Goal: Communication & Community: Answer question/provide support

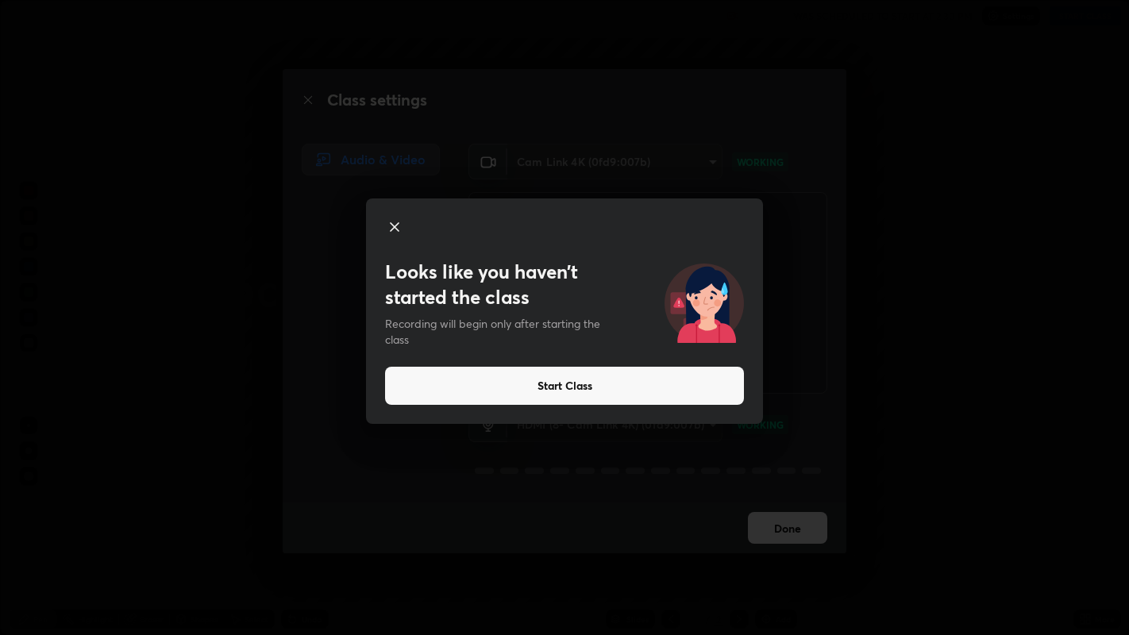
scroll to position [635, 1129]
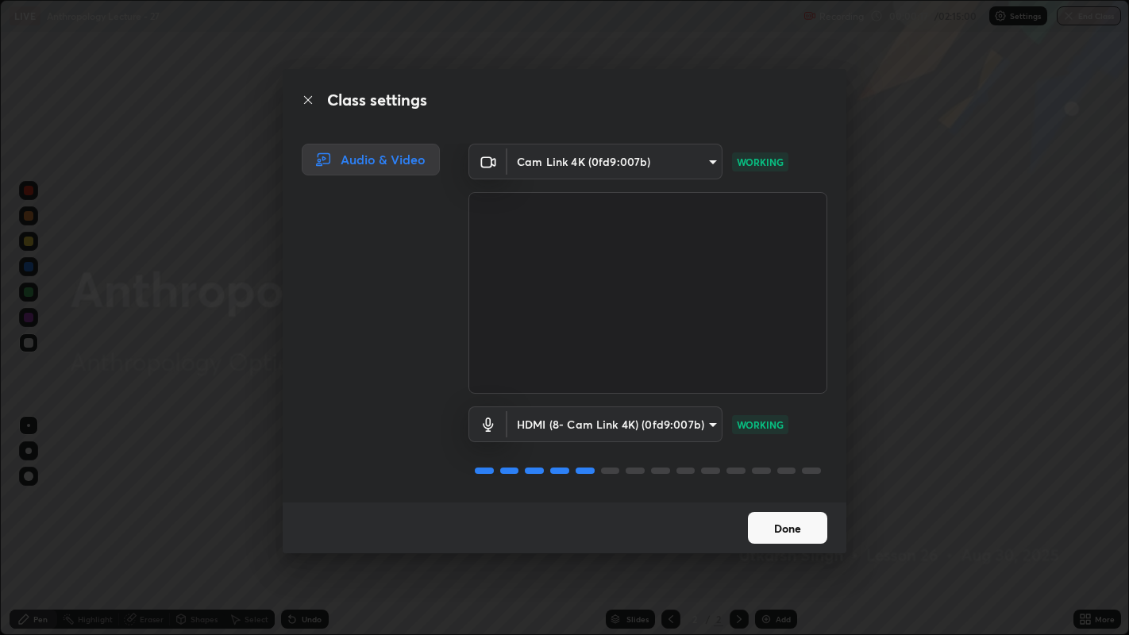
click at [767, 528] on button "Done" at bounding box center [787, 528] width 79 height 32
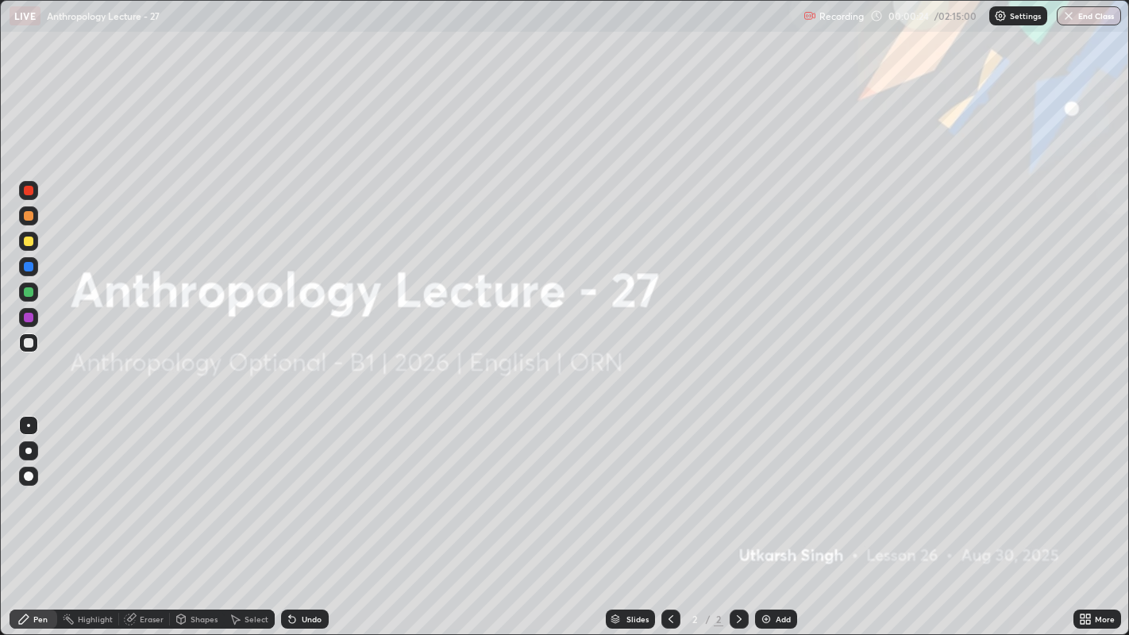
click at [767, 617] on img at bounding box center [766, 619] width 13 height 13
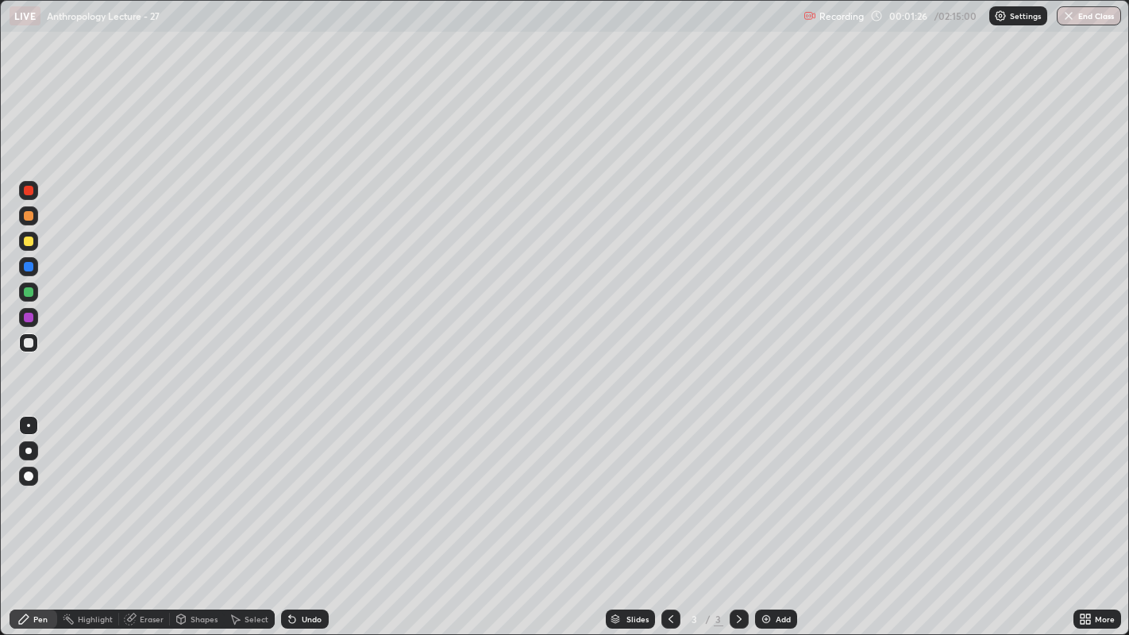
click at [25, 238] on div at bounding box center [29, 242] width 10 height 10
click at [29, 342] on div at bounding box center [29, 343] width 10 height 10
click at [28, 243] on div at bounding box center [29, 242] width 10 height 10
click at [33, 293] on div at bounding box center [29, 292] width 10 height 10
click at [30, 342] on div at bounding box center [29, 343] width 10 height 10
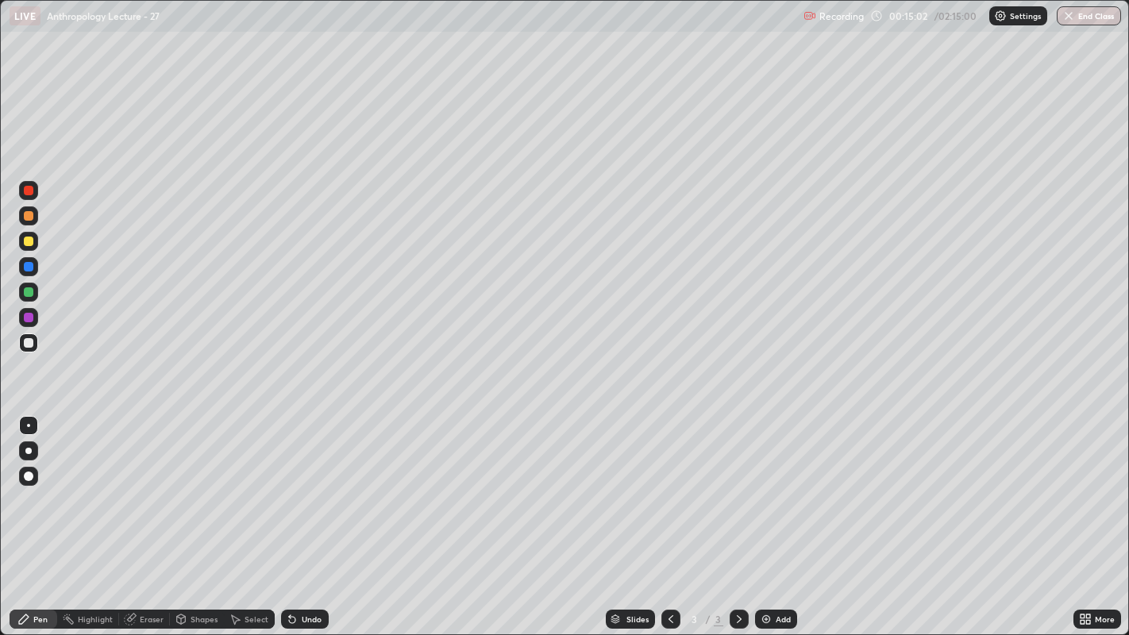
click at [768, 621] on img at bounding box center [766, 619] width 13 height 13
click at [33, 241] on div at bounding box center [28, 241] width 19 height 19
click at [31, 345] on div at bounding box center [29, 343] width 10 height 10
click at [30, 291] on div at bounding box center [29, 292] width 10 height 10
click at [29, 343] on div at bounding box center [29, 343] width 10 height 10
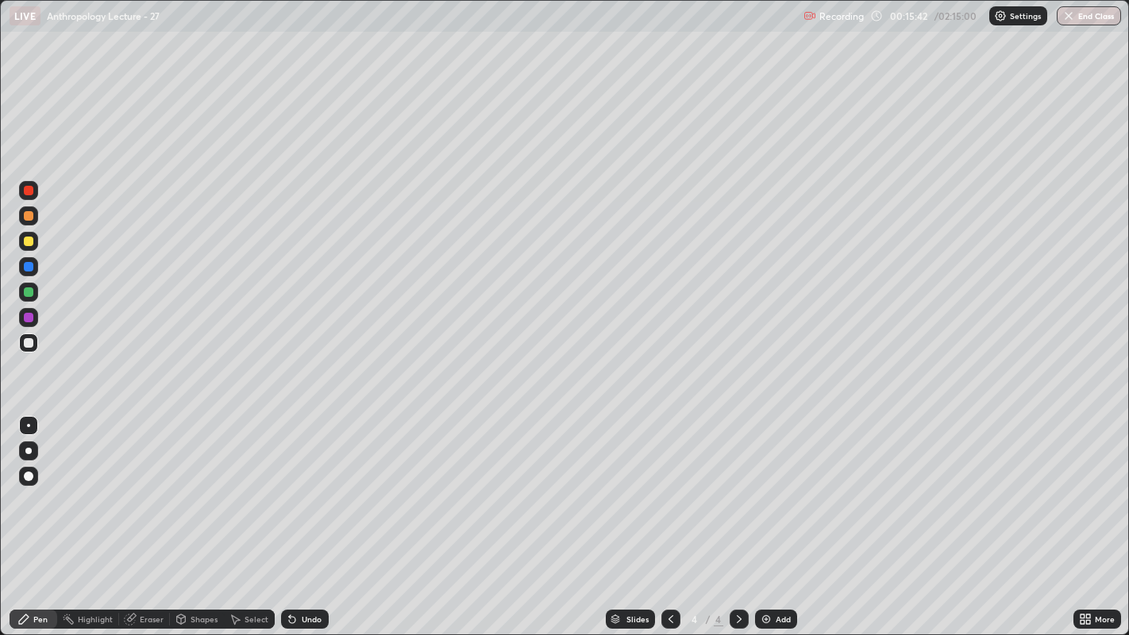
click at [26, 290] on div at bounding box center [29, 292] width 10 height 10
click at [32, 240] on div at bounding box center [29, 242] width 10 height 10
click at [29, 293] on div at bounding box center [29, 292] width 10 height 10
click at [29, 342] on div at bounding box center [29, 343] width 10 height 10
click at [29, 318] on div at bounding box center [29, 318] width 10 height 10
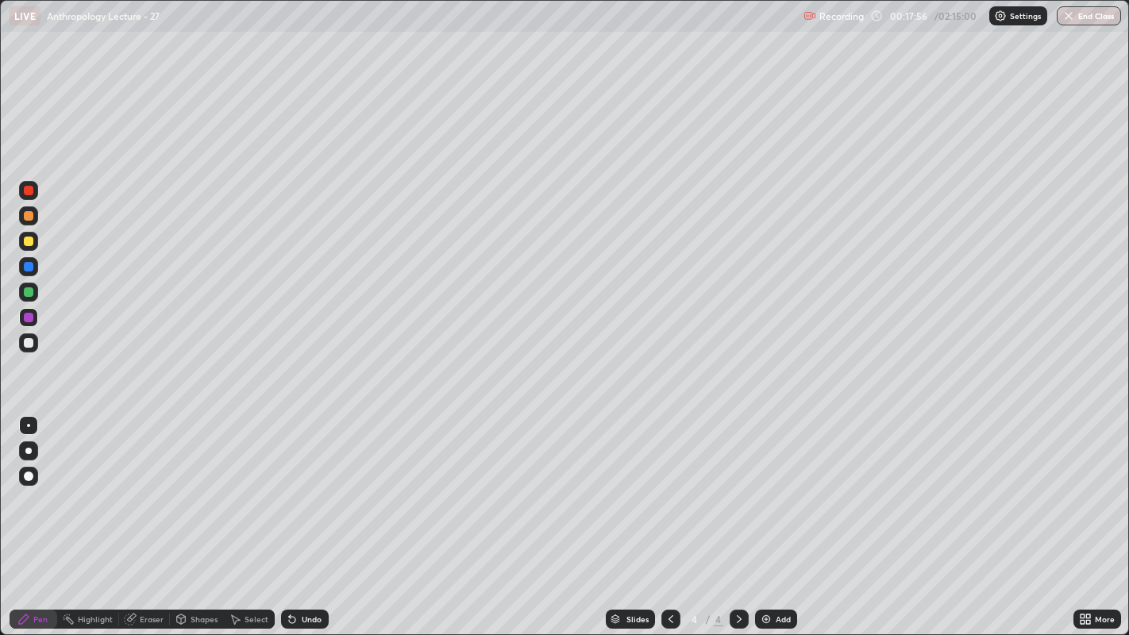
click at [766, 620] on img at bounding box center [766, 619] width 13 height 13
click at [33, 341] on div at bounding box center [29, 343] width 10 height 10
click at [33, 289] on div at bounding box center [28, 292] width 19 height 19
click at [669, 619] on icon at bounding box center [671, 619] width 13 height 13
click at [765, 620] on img at bounding box center [766, 619] width 13 height 13
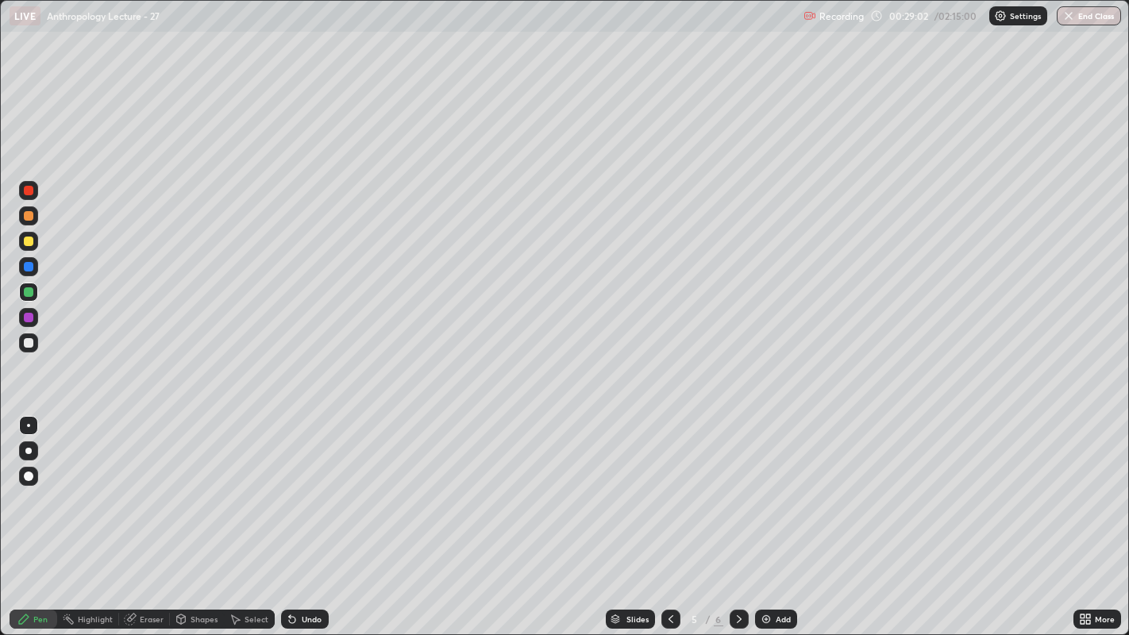
click at [31, 345] on div at bounding box center [29, 343] width 10 height 10
click at [31, 241] on div at bounding box center [29, 242] width 10 height 10
click at [33, 343] on div at bounding box center [29, 343] width 10 height 10
click at [28, 241] on div at bounding box center [29, 242] width 10 height 10
click at [28, 292] on div at bounding box center [29, 292] width 10 height 10
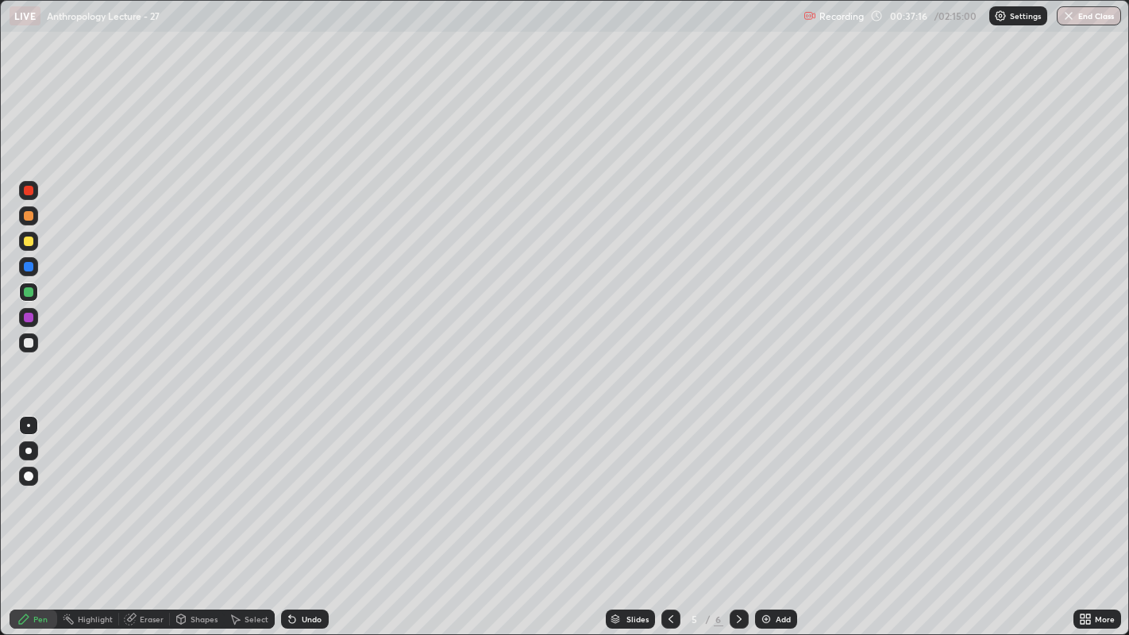
click at [766, 614] on img at bounding box center [766, 619] width 13 height 13
click at [29, 318] on div at bounding box center [29, 318] width 10 height 10
click at [765, 619] on img at bounding box center [766, 619] width 13 height 13
click at [29, 342] on div at bounding box center [29, 343] width 10 height 10
click at [30, 291] on div at bounding box center [29, 292] width 10 height 10
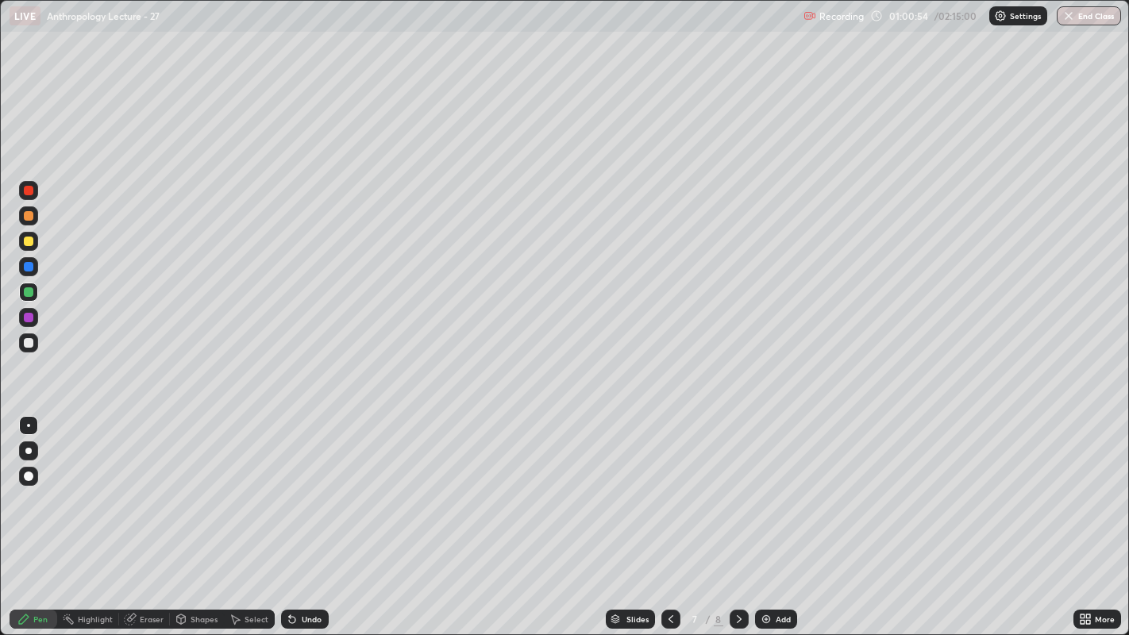
click at [762, 625] on img at bounding box center [766, 619] width 13 height 13
click at [37, 238] on div at bounding box center [28, 241] width 19 height 19
click at [763, 617] on img at bounding box center [766, 619] width 13 height 13
click at [765, 618] on img at bounding box center [766, 619] width 13 height 13
click at [25, 191] on div at bounding box center [29, 191] width 10 height 10
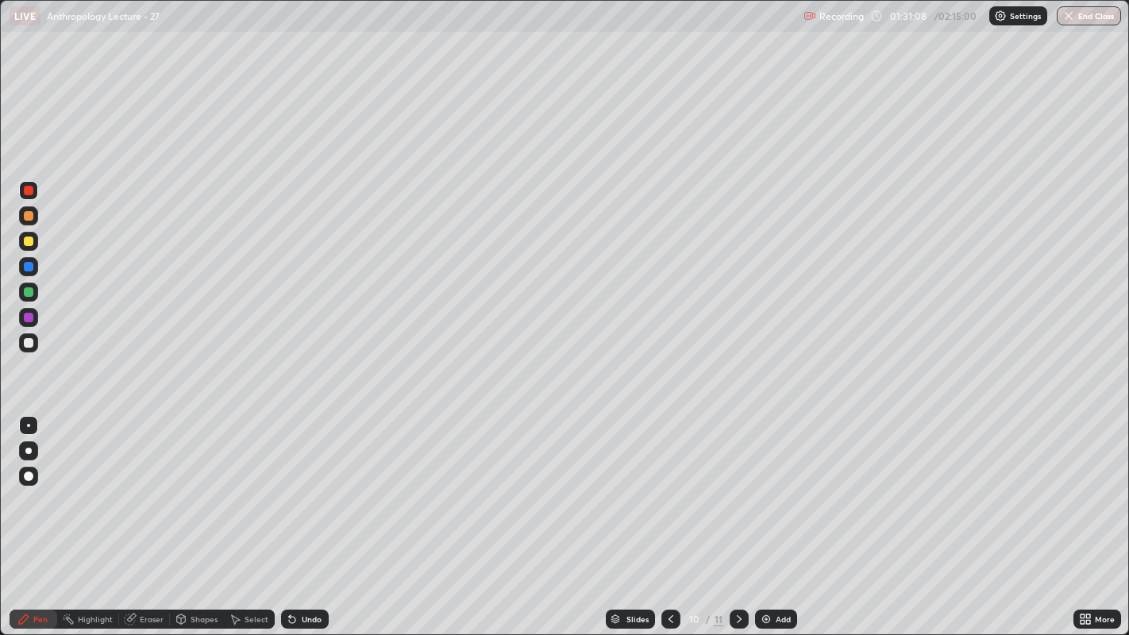
click at [767, 620] on img at bounding box center [766, 619] width 13 height 13
click at [146, 618] on div "Eraser" at bounding box center [152, 619] width 24 height 8
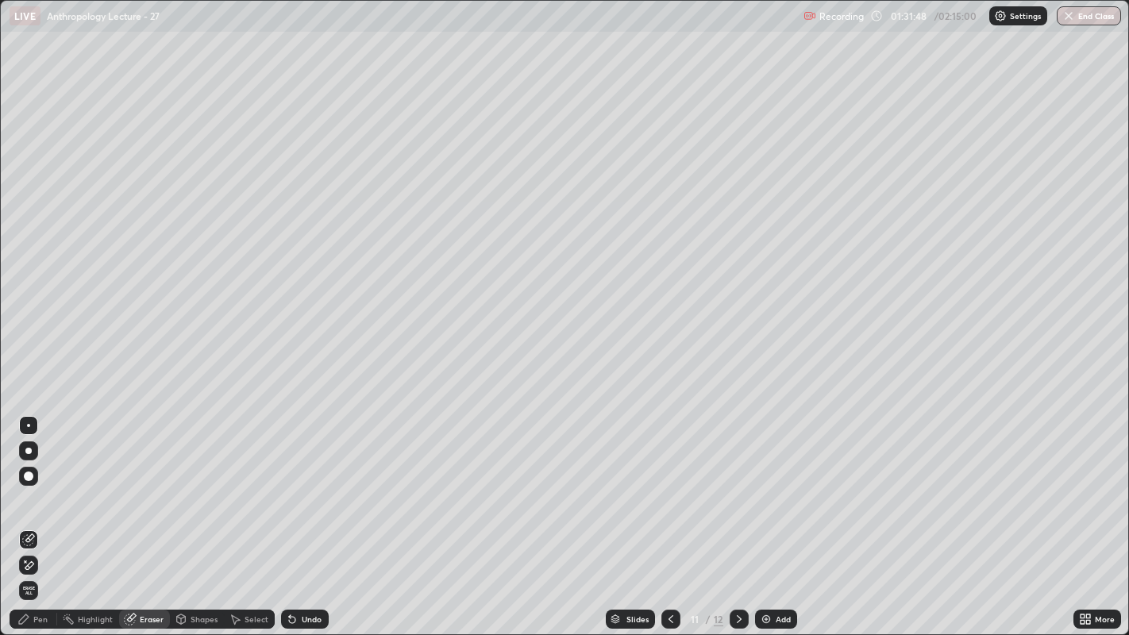
click at [47, 619] on div "Pen" at bounding box center [40, 619] width 14 height 8
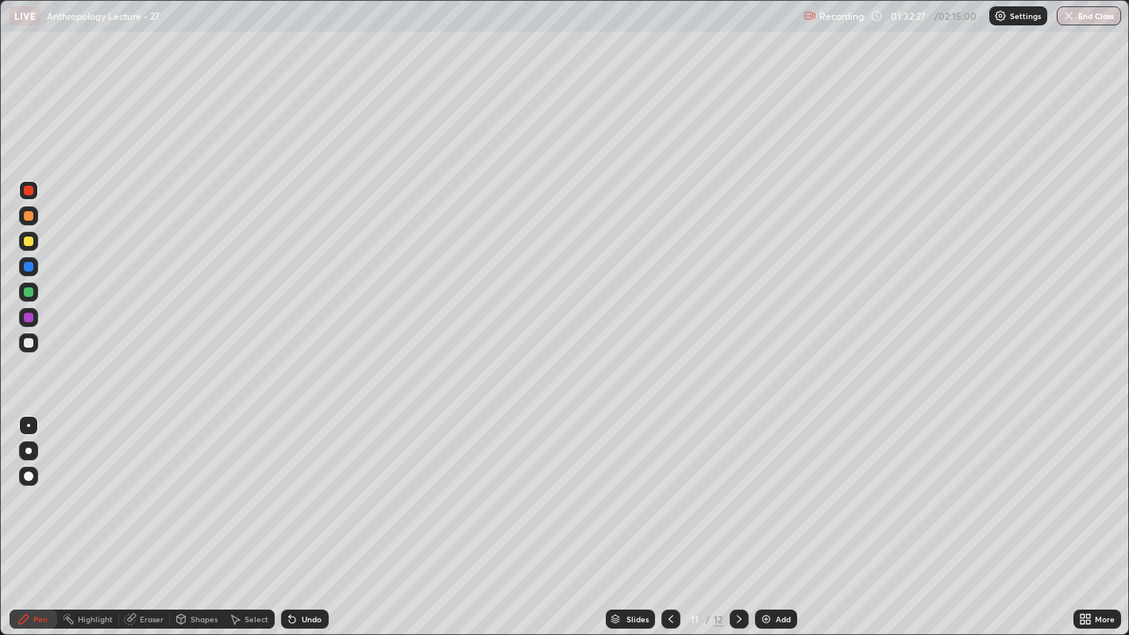
click at [29, 342] on div at bounding box center [29, 343] width 10 height 10
click at [1082, 18] on button "End Class" at bounding box center [1089, 15] width 64 height 19
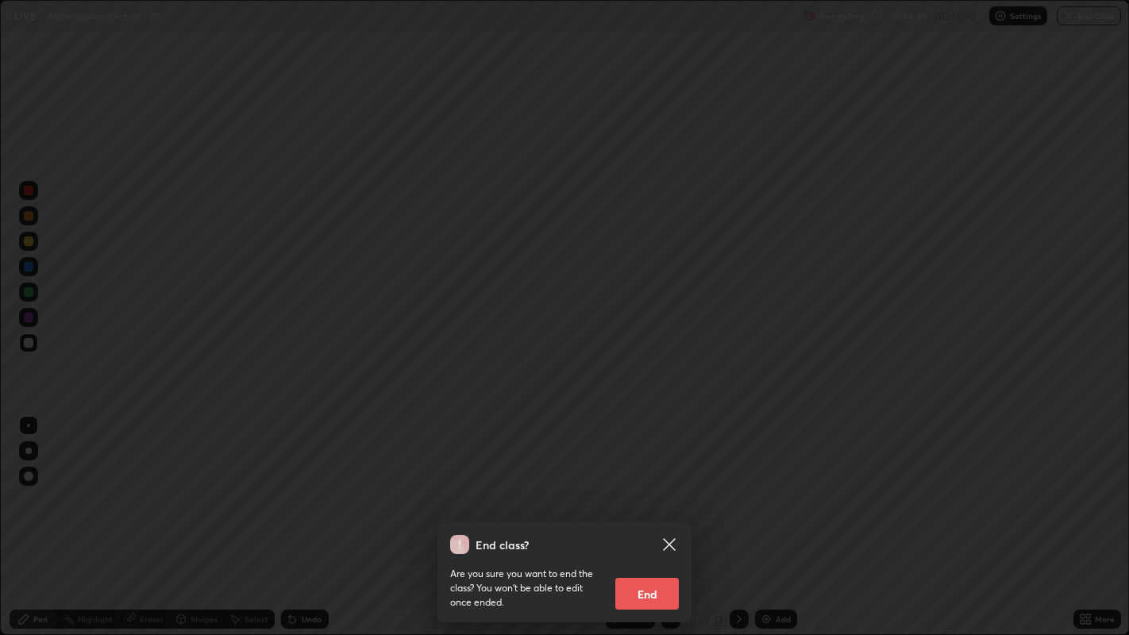
click at [656, 598] on button "End" at bounding box center [647, 594] width 64 height 32
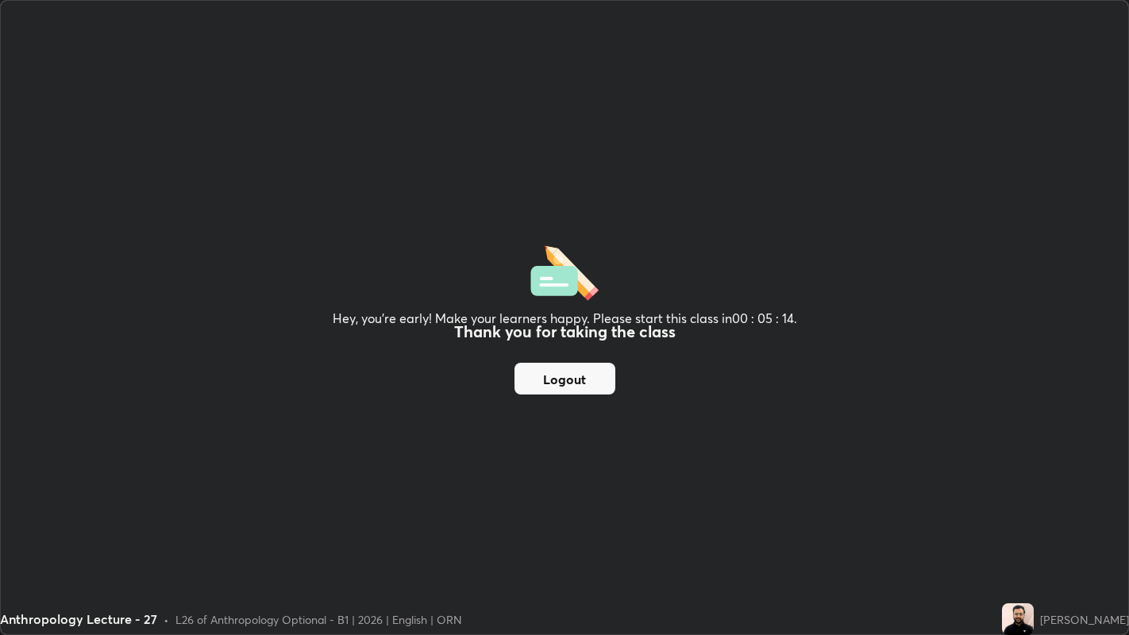
click at [592, 382] on button "Logout" at bounding box center [565, 379] width 101 height 32
